Goal: Task Accomplishment & Management: Manage account settings

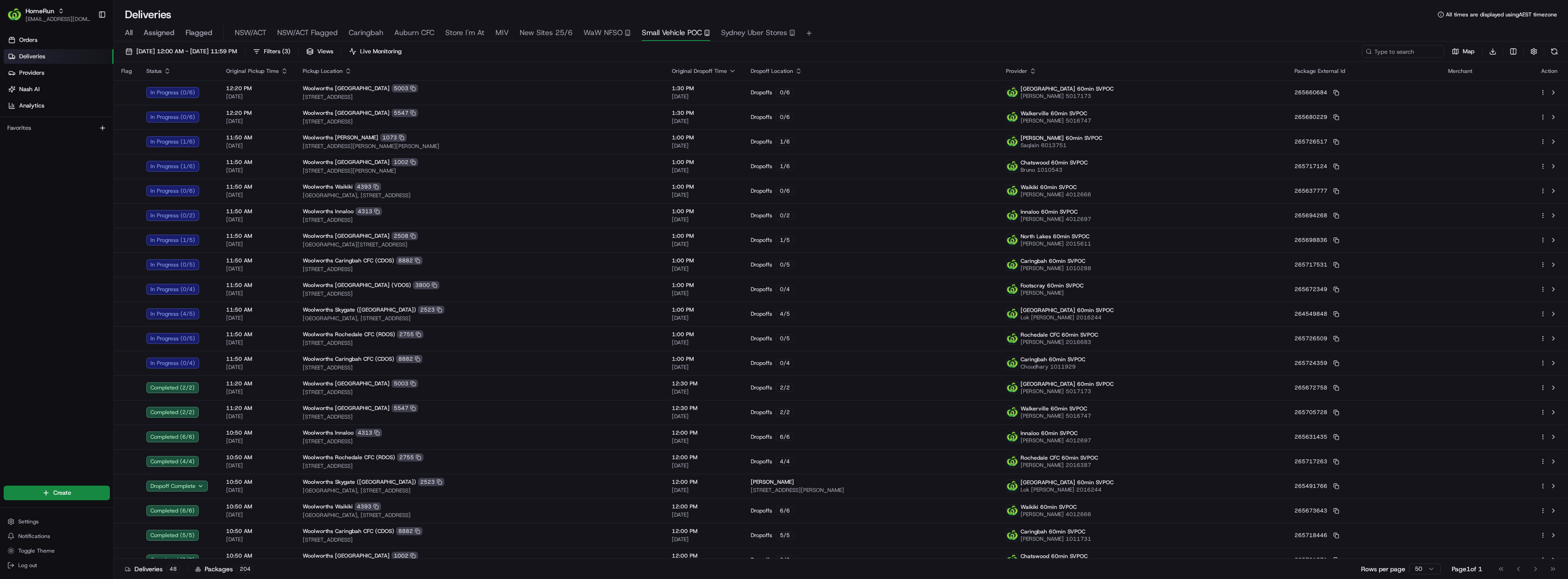
scroll to position [288, 0]
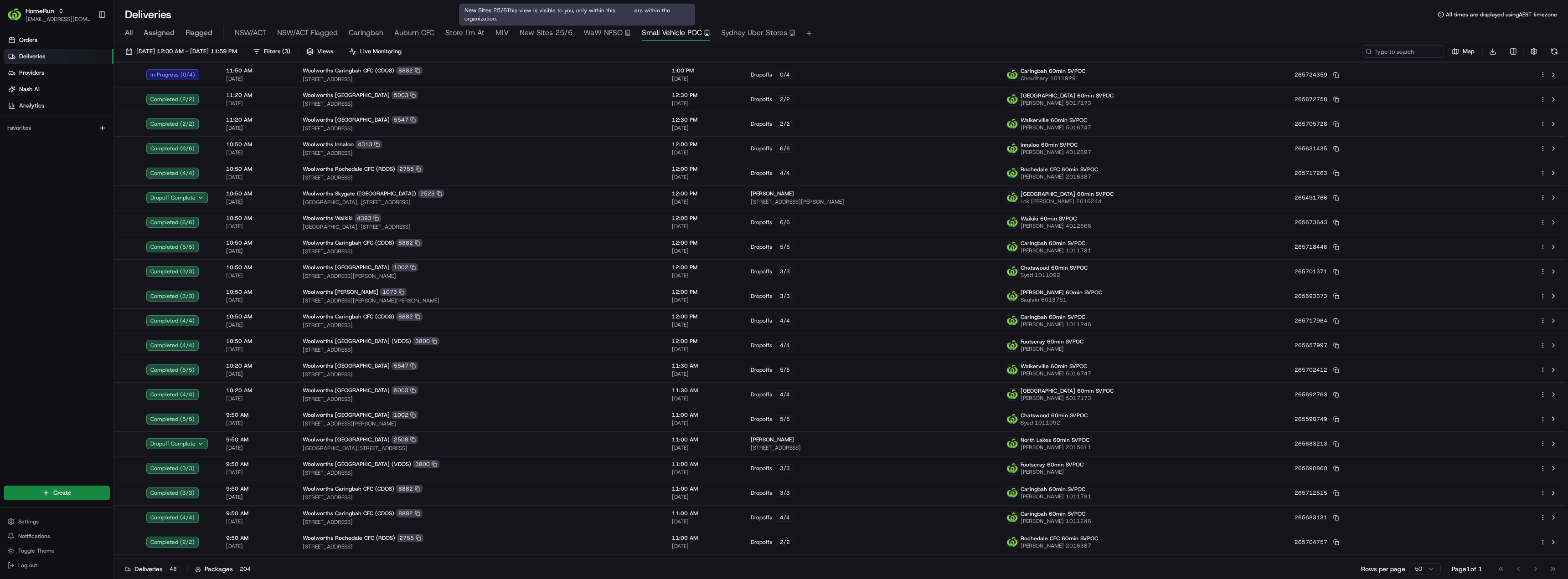
click at [531, 32] on span "New Sites 25/6" at bounding box center [546, 33] width 53 height 11
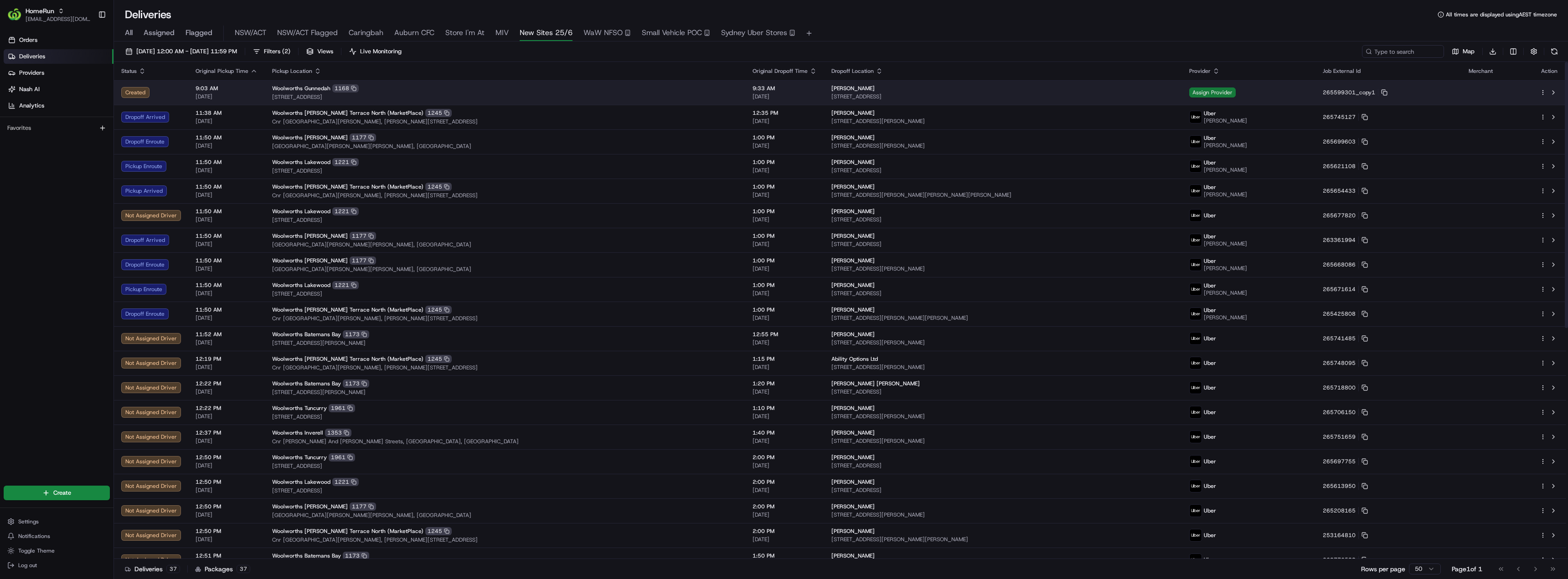
click at [1236, 93] on span "Assign Provider" at bounding box center [1213, 92] width 46 height 10
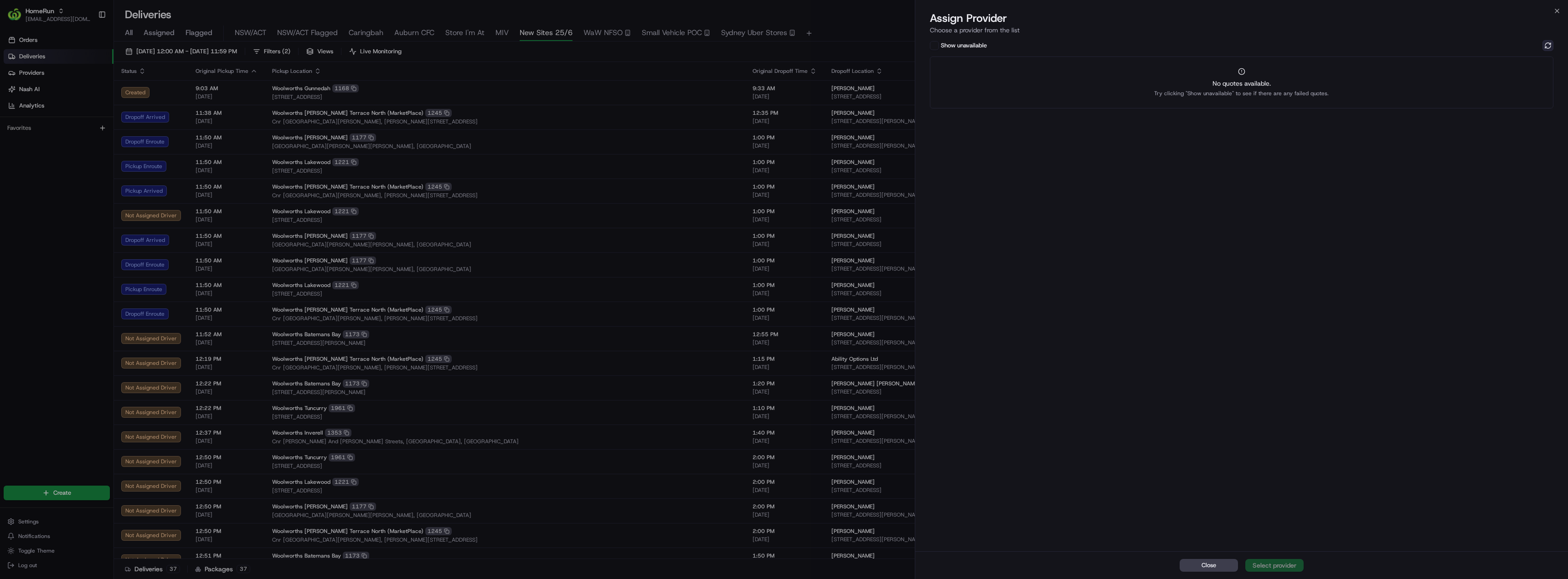
click at [1549, 47] on button at bounding box center [1548, 46] width 11 height 11
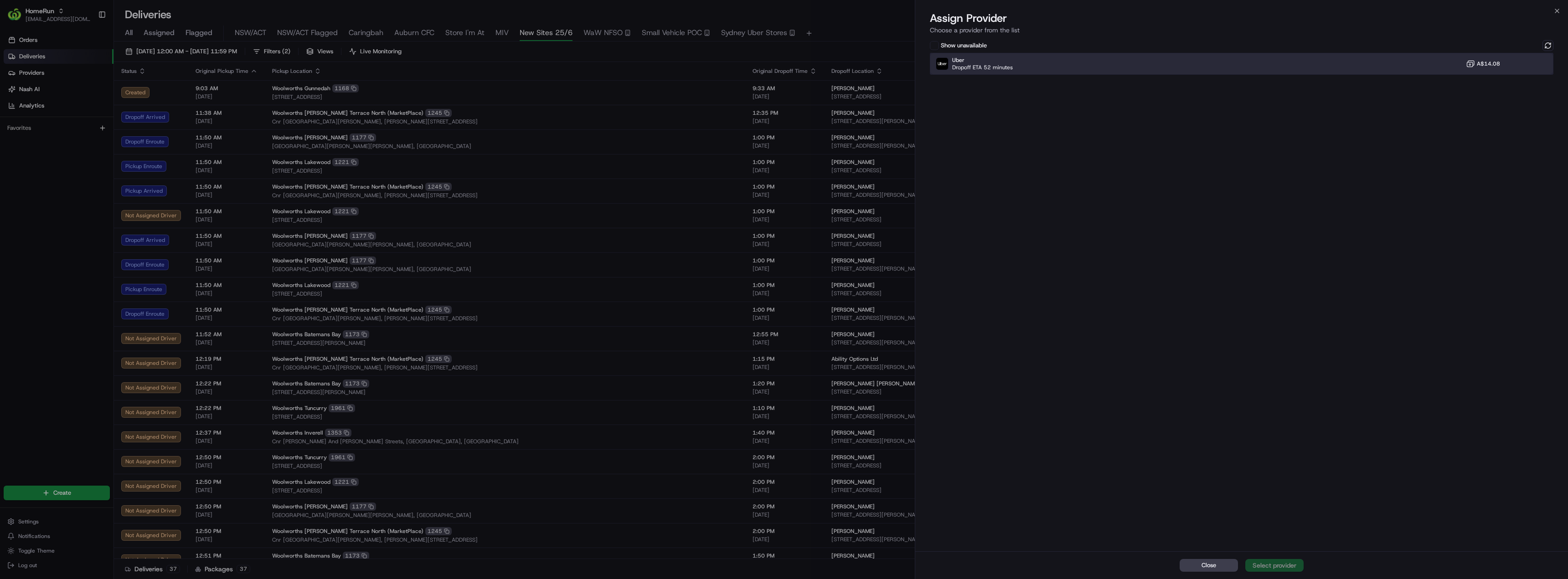
click at [979, 71] on div "Uber Dropoff ETA 52 minutes A$14.08" at bounding box center [1242, 64] width 623 height 22
click at [1280, 563] on div "Assign Provider" at bounding box center [1274, 565] width 44 height 9
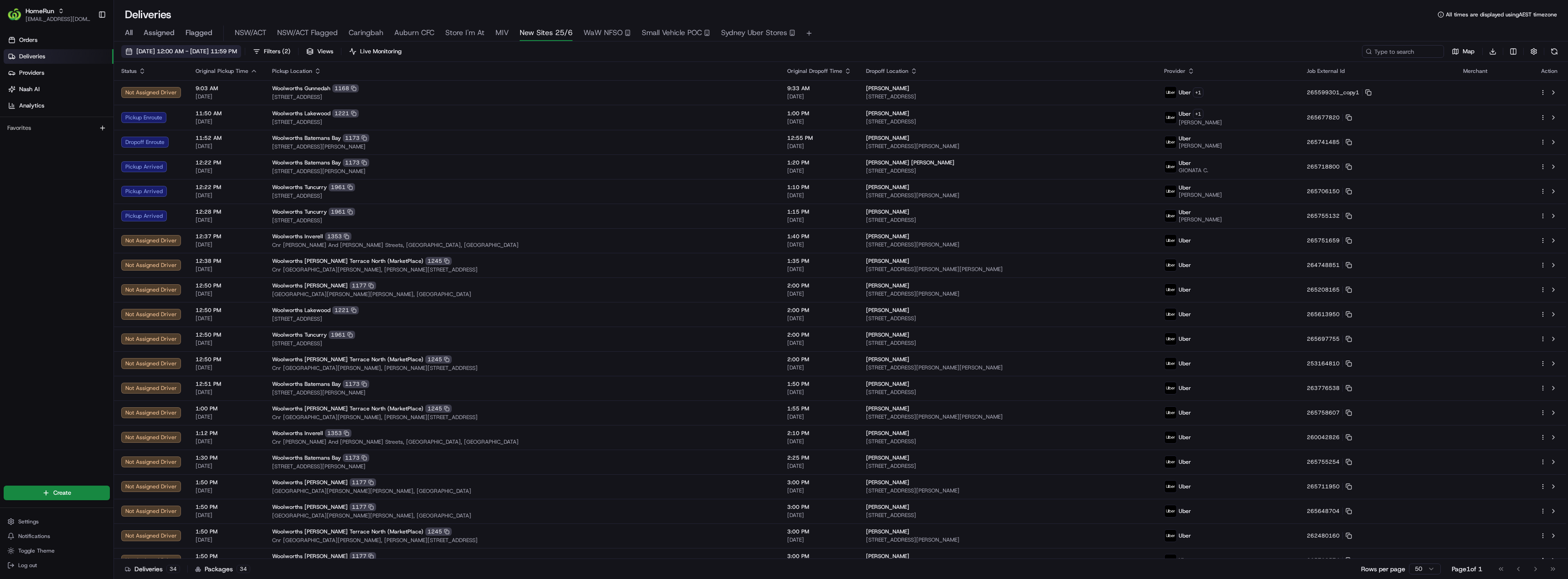
click at [160, 52] on span "[DATE] 12:00 AM - [DATE] 11:59 PM" at bounding box center [186, 51] width 100 height 8
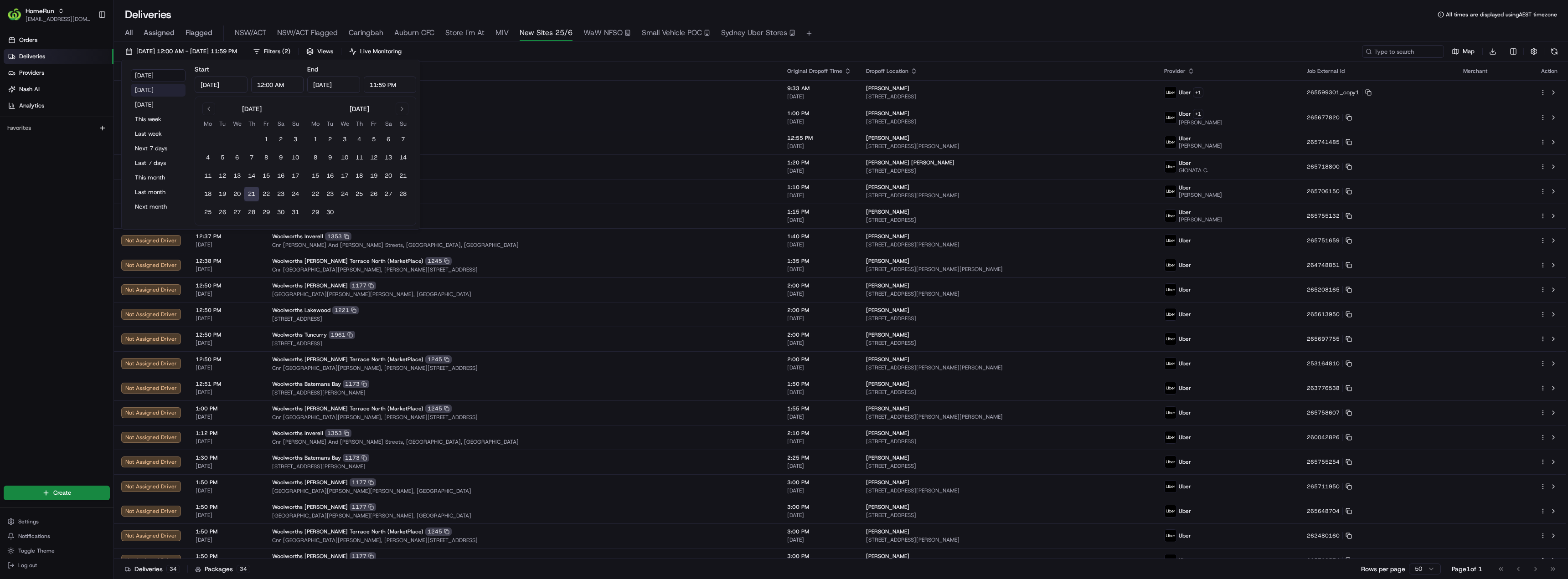
click at [149, 89] on button "[DATE]" at bounding box center [158, 90] width 55 height 13
type input "[DATE]"
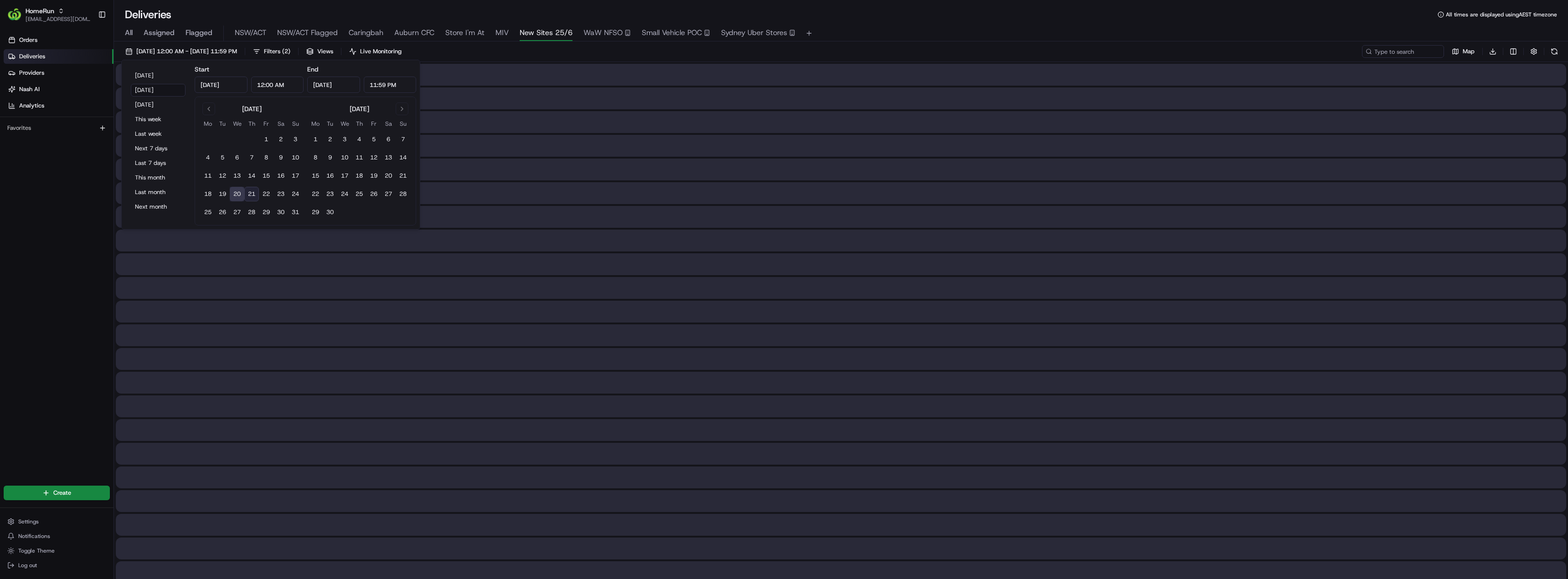
click at [243, 14] on div "Deliveries All times are displayed using AEST timezone" at bounding box center [841, 15] width 1454 height 15
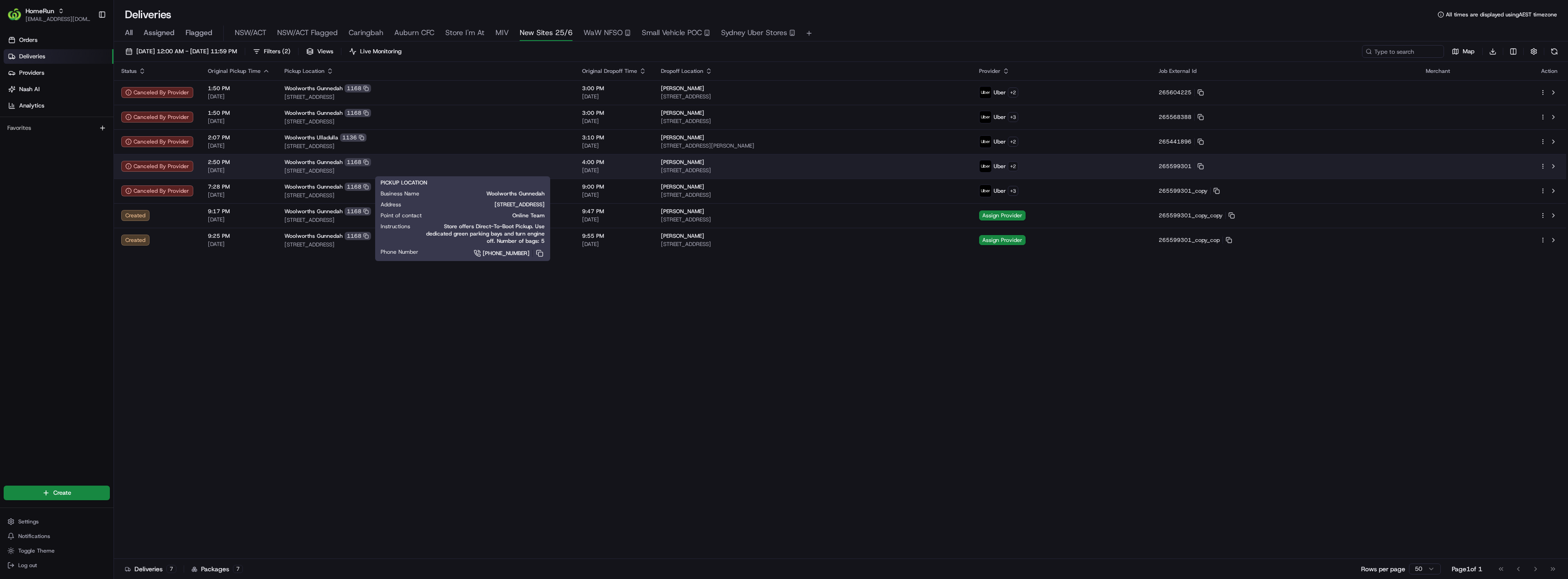
click at [409, 166] on div "Woolworths Gunnedah 1168" at bounding box center [425, 162] width 283 height 8
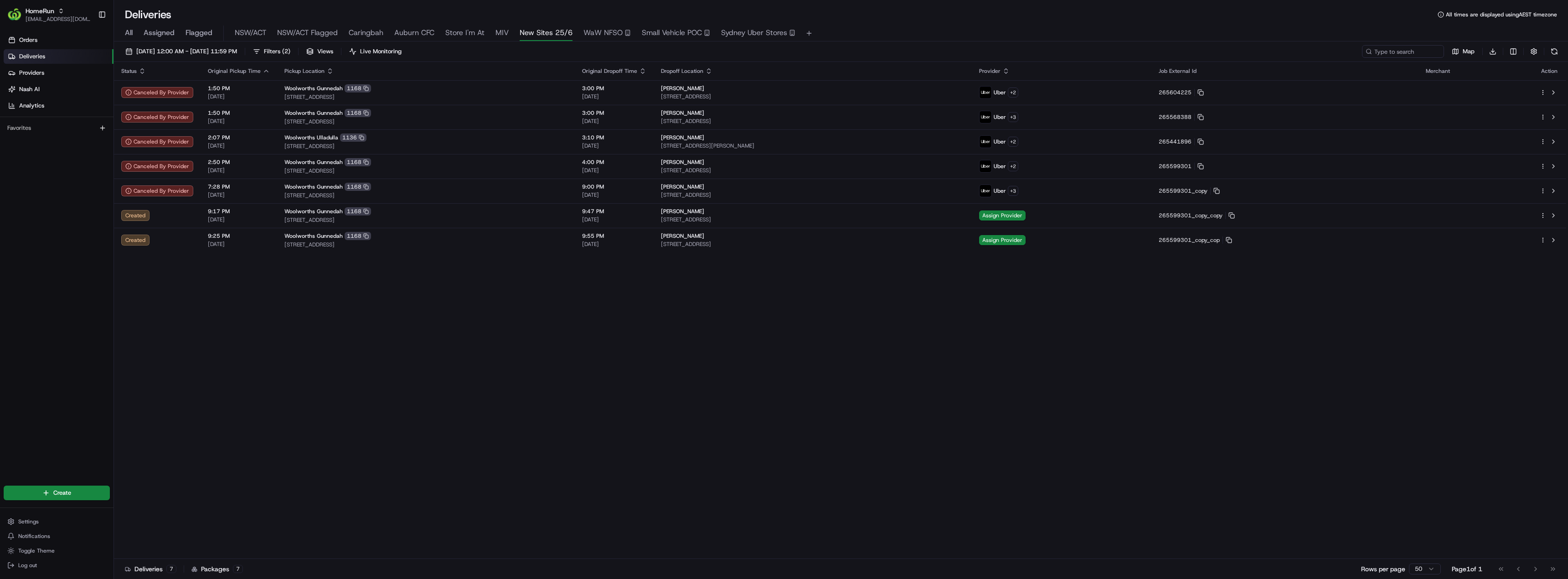
click at [127, 30] on span "All" at bounding box center [128, 33] width 8 height 11
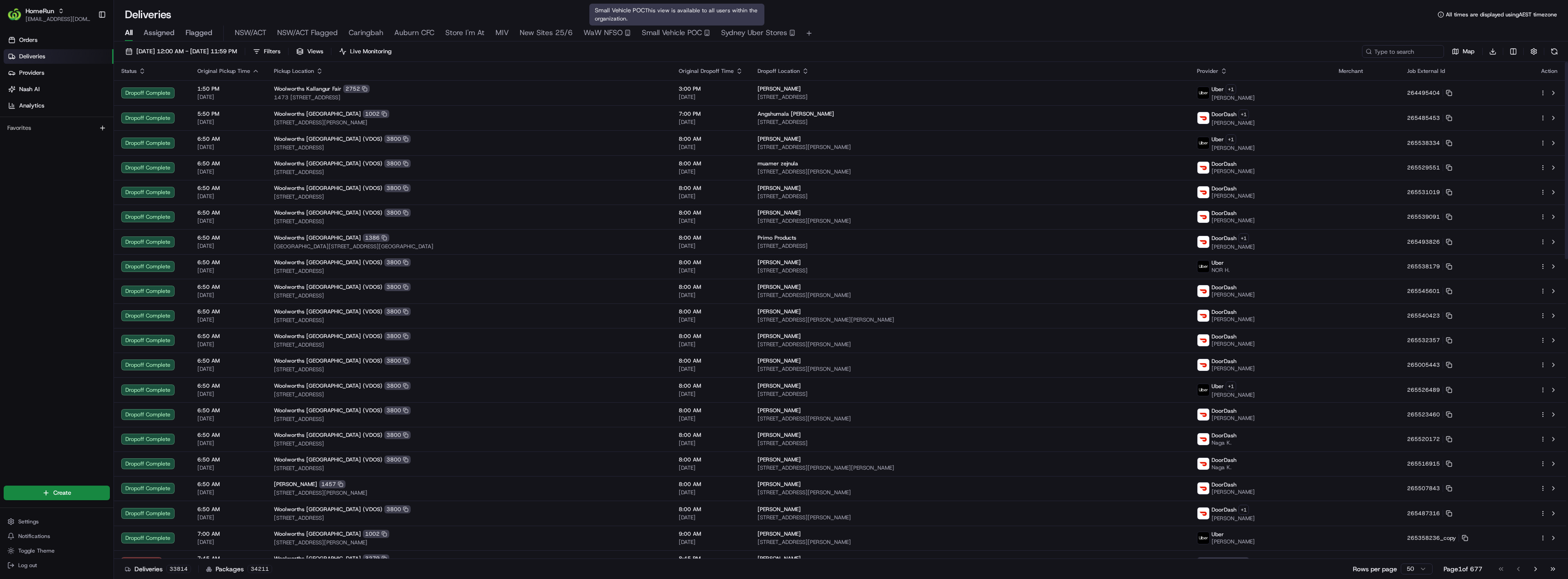
click at [676, 35] on span "Small Vehicle POC" at bounding box center [671, 33] width 60 height 11
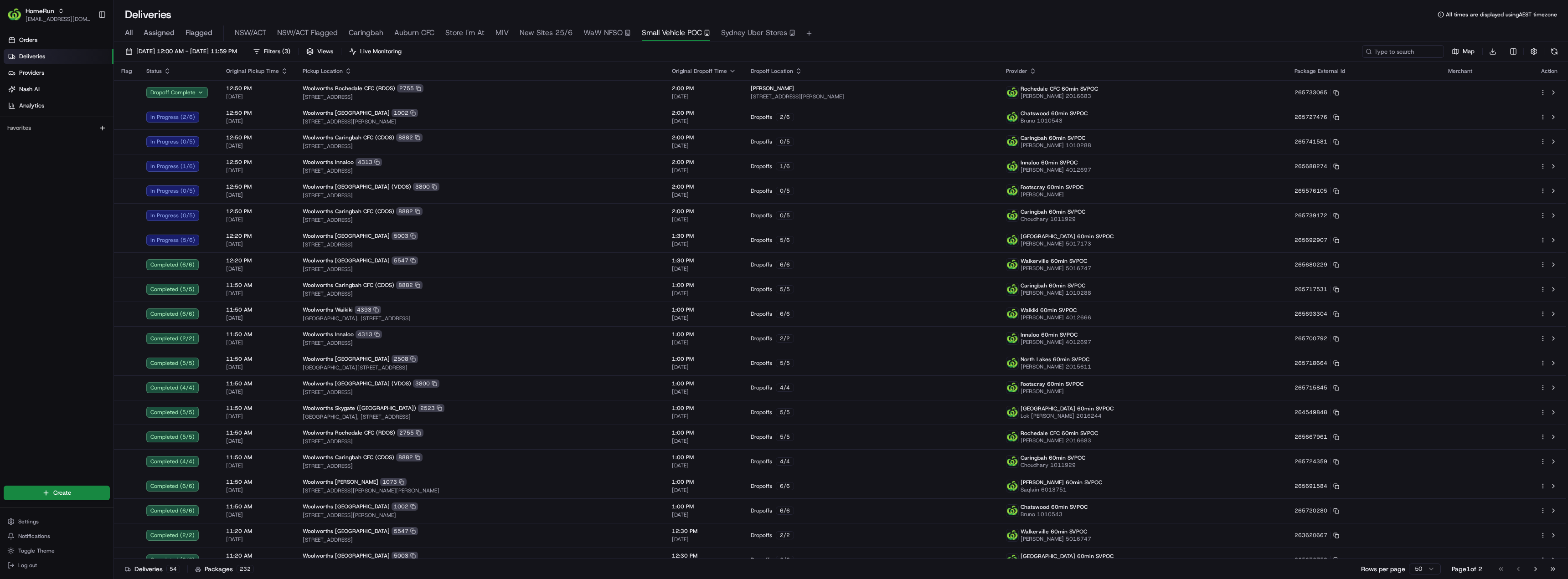
click at [551, 37] on span "New Sites 25/6" at bounding box center [546, 33] width 53 height 11
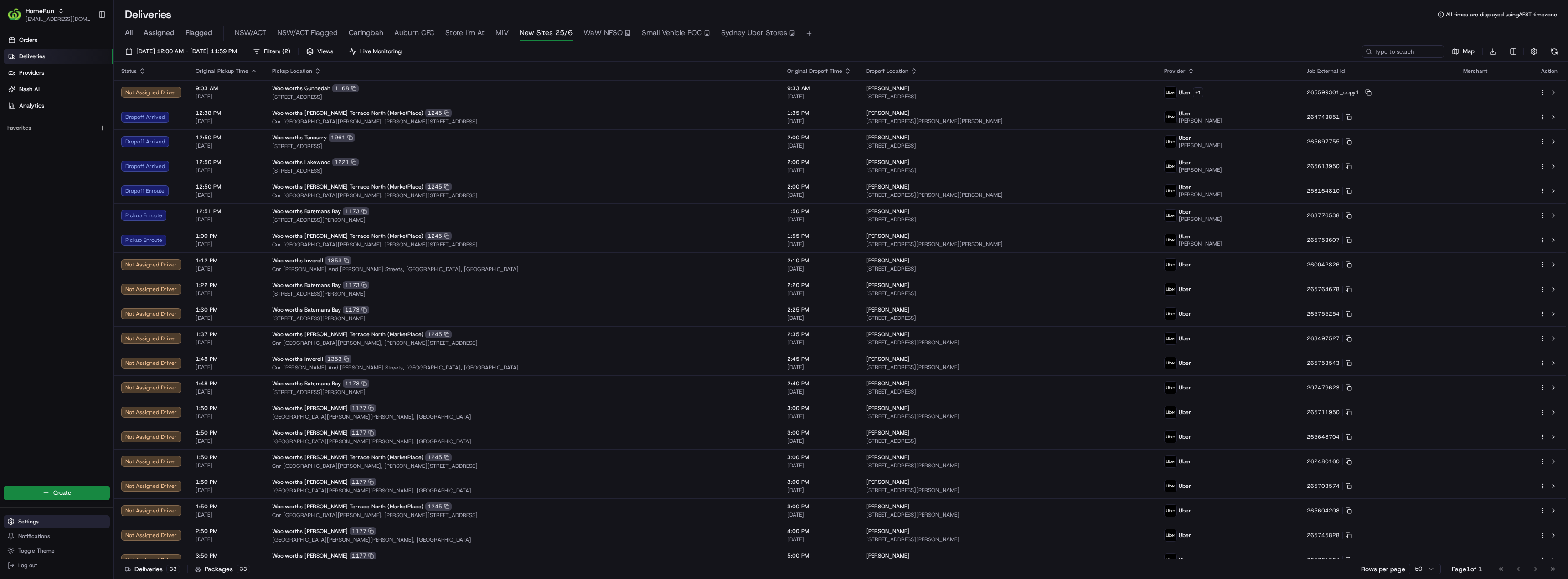
click at [26, 519] on span "Settings" at bounding box center [29, 521] width 21 height 7
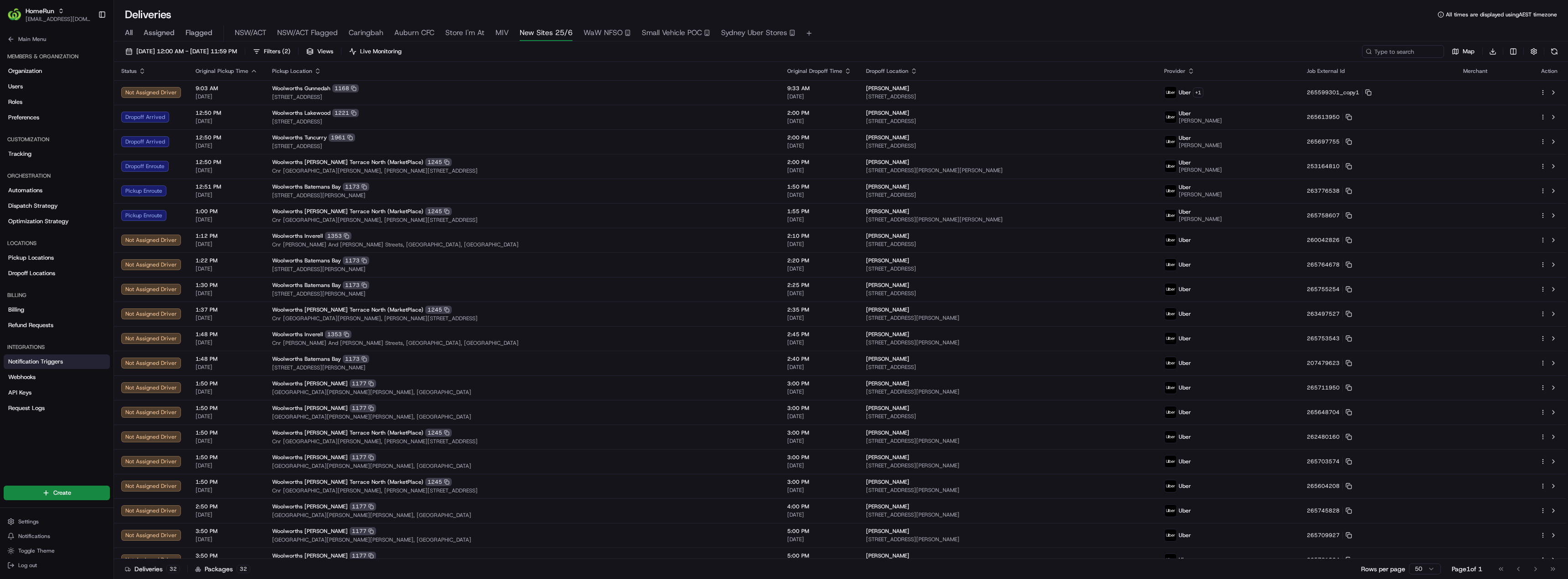
click at [35, 358] on span "Notification Triggers" at bounding box center [35, 361] width 55 height 8
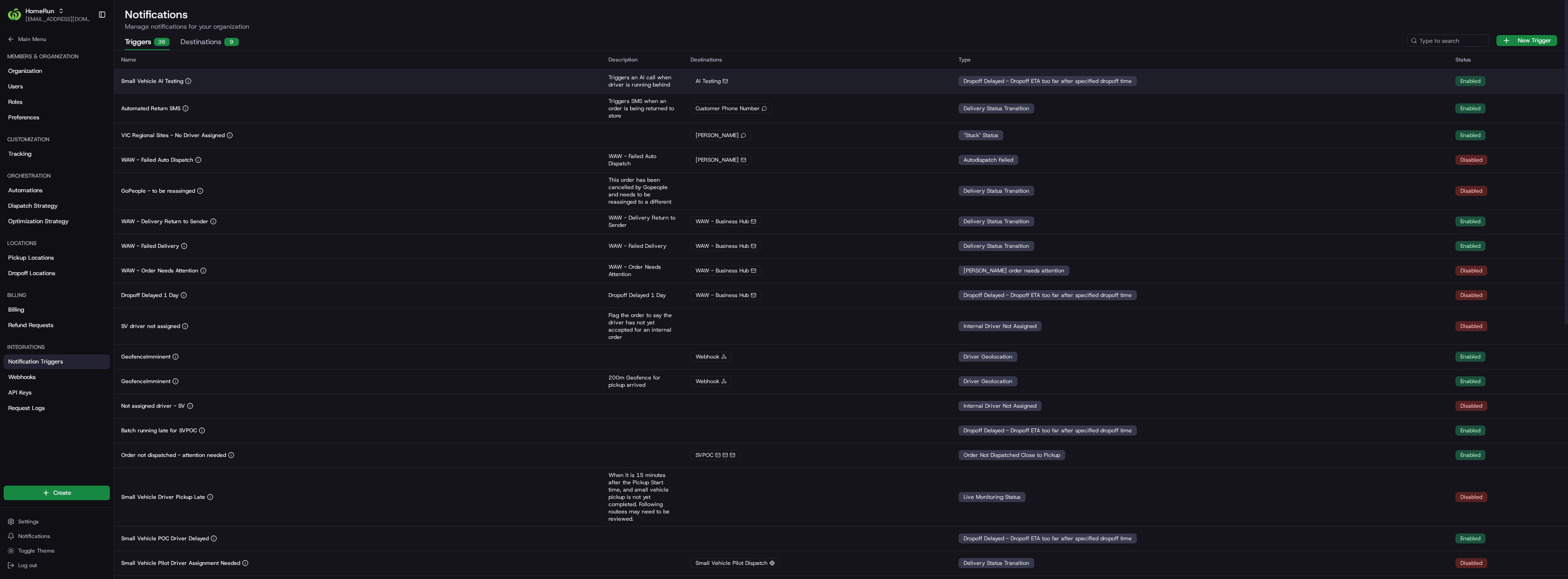
click at [205, 83] on div "Small Vehicle AI Testing" at bounding box center [357, 81] width 473 height 7
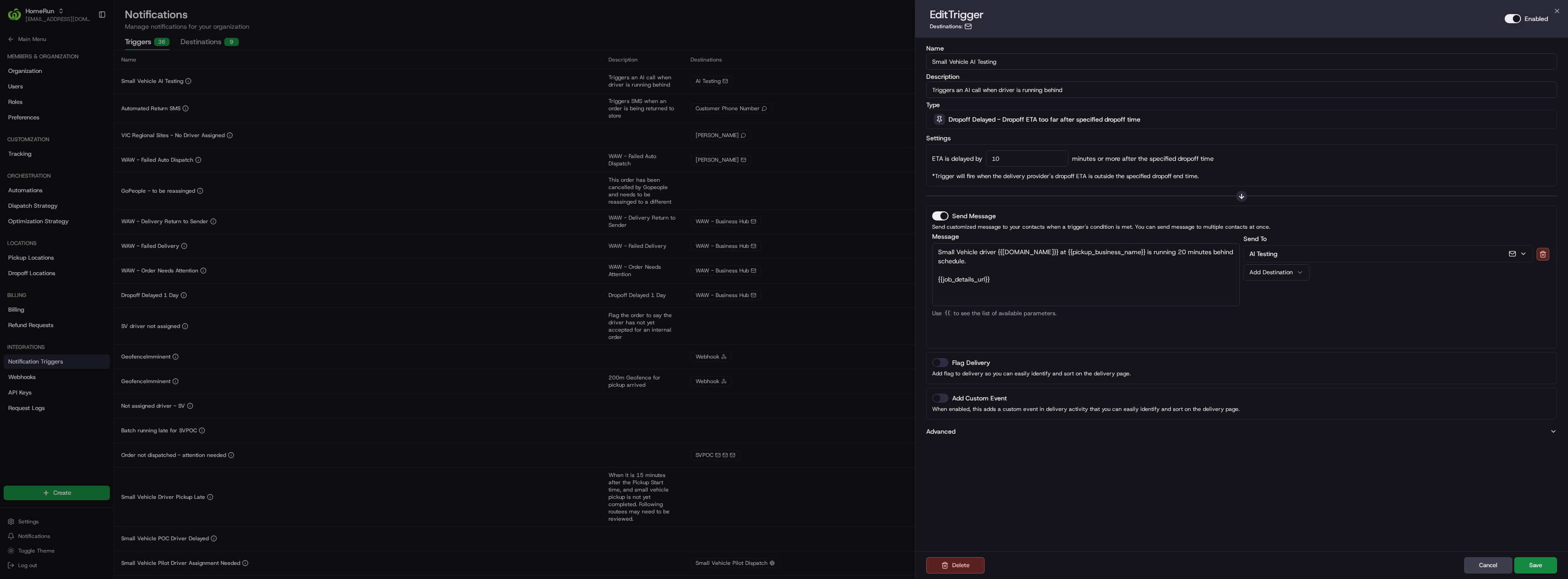
click at [988, 119] on span "Dropoff Delayed - Dropoff ETA too far after specified dropoff time" at bounding box center [1044, 119] width 192 height 9
click at [1242, 161] on div at bounding box center [784, 290] width 1568 height 579
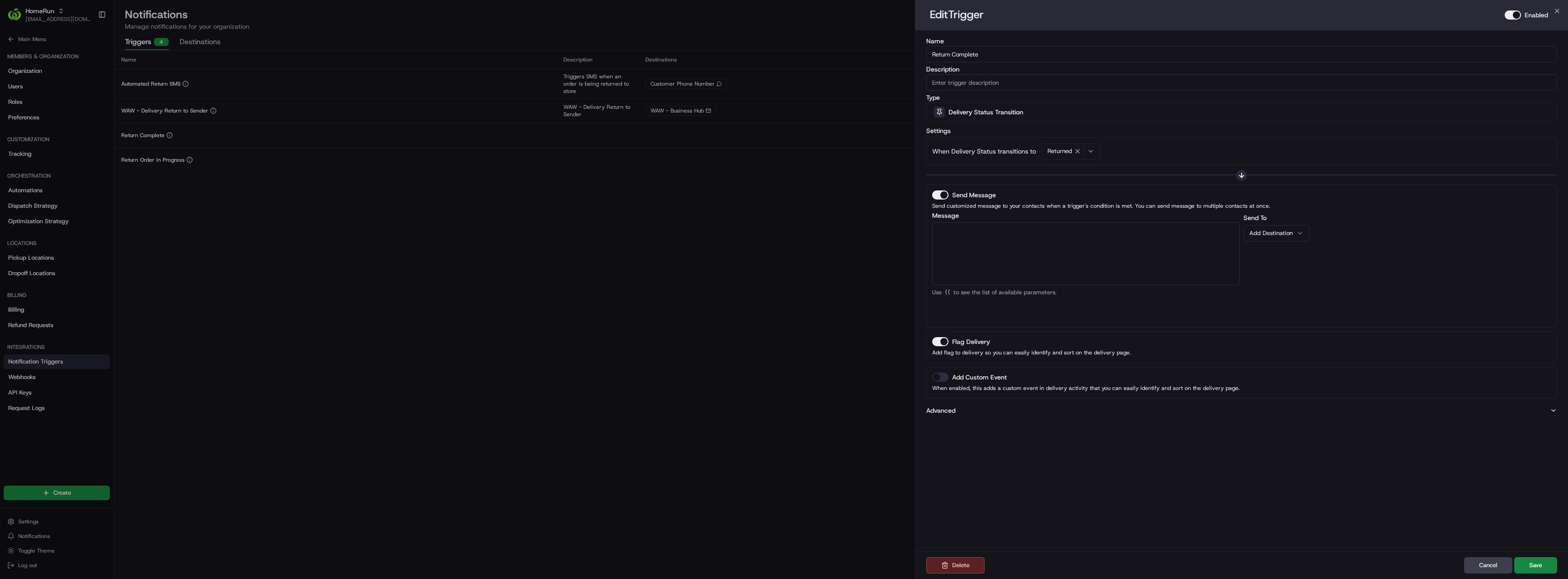
click at [1302, 237] on button "Add Destination" at bounding box center [1276, 233] width 66 height 16
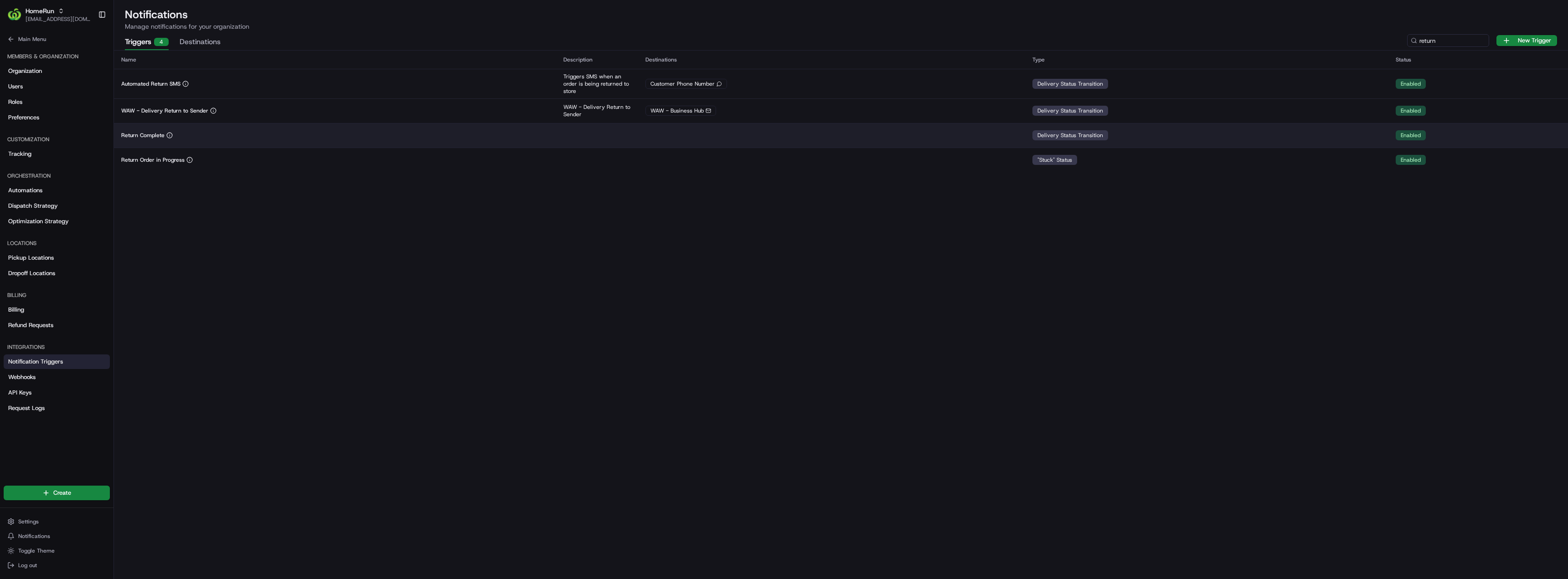
click at [599, 128] on td at bounding box center [597, 135] width 82 height 24
